Goal: Find specific page/section

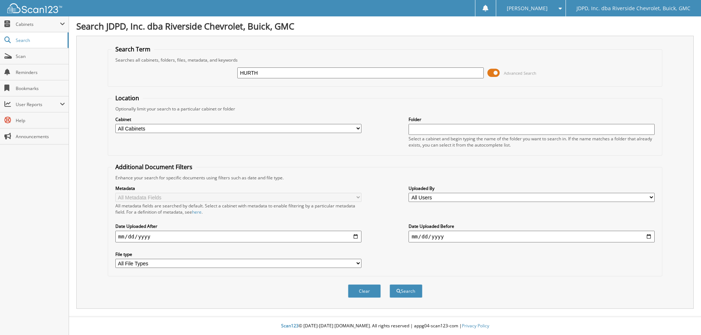
type input "HURTH"
click at [235, 129] on select "All Cabinets ACCOUNTS PAYABLE AFTERMARKET PRODUCT SALES AUCTION PURCHASES CAR D…" at bounding box center [238, 128] width 246 height 9
select select "31343"
click at [115, 124] on select "All Cabinets ACCOUNTS PAYABLE AFTERMARKET PRODUCT SALES AUCTION PURCHASES CAR D…" at bounding box center [238, 128] width 246 height 9
click at [400, 288] on button "Search" at bounding box center [405, 292] width 33 height 14
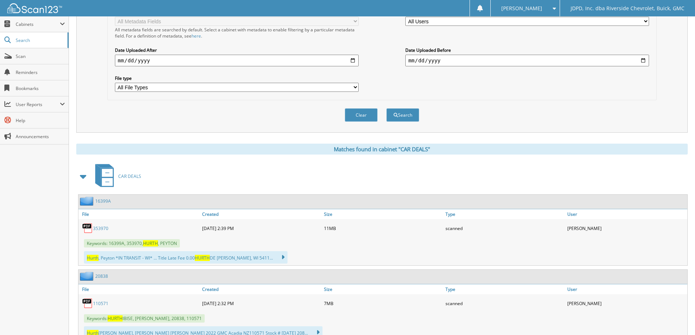
scroll to position [219, 0]
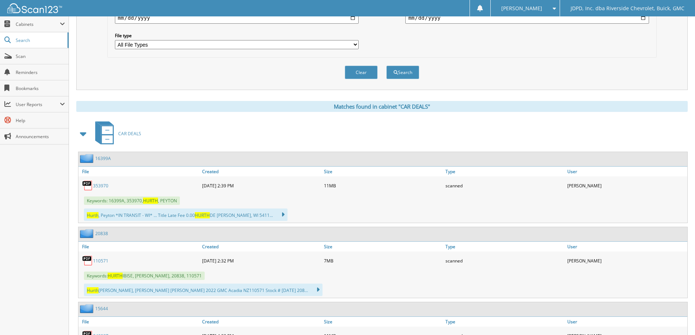
click at [99, 187] on link "353970" at bounding box center [100, 186] width 15 height 6
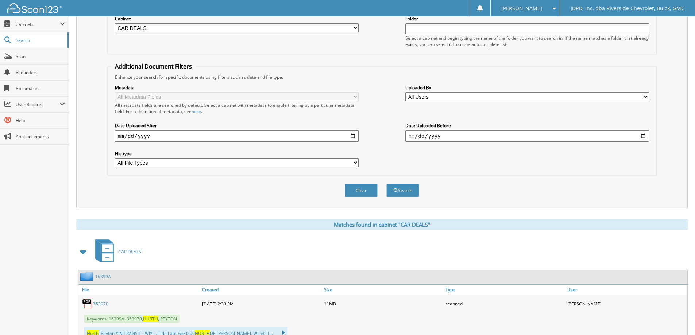
scroll to position [0, 0]
